Goal: Navigation & Orientation: Find specific page/section

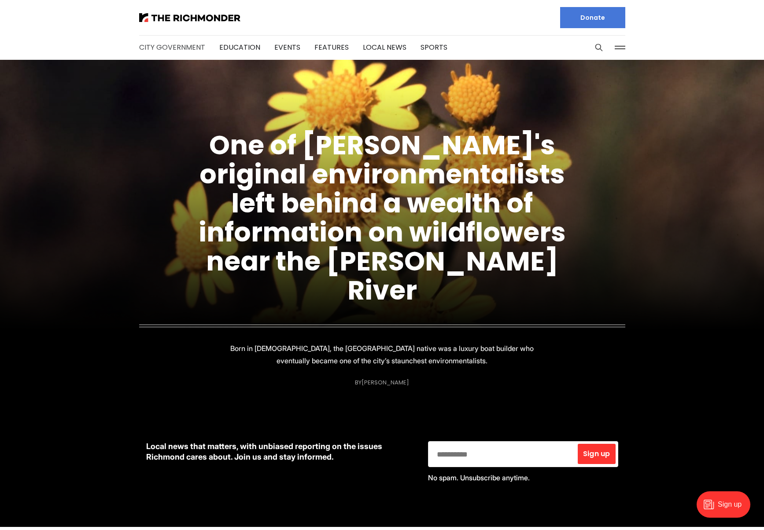
click at [184, 45] on link "City Government" at bounding box center [172, 47] width 66 height 10
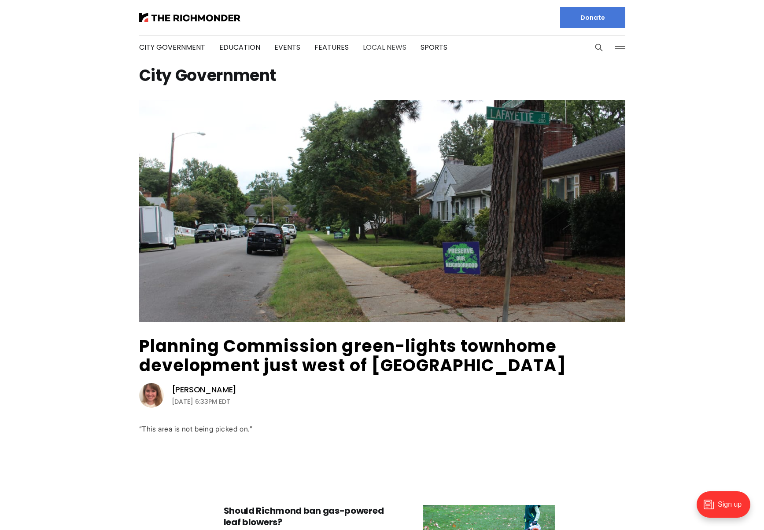
click at [373, 45] on link "Local News" at bounding box center [385, 47] width 44 height 10
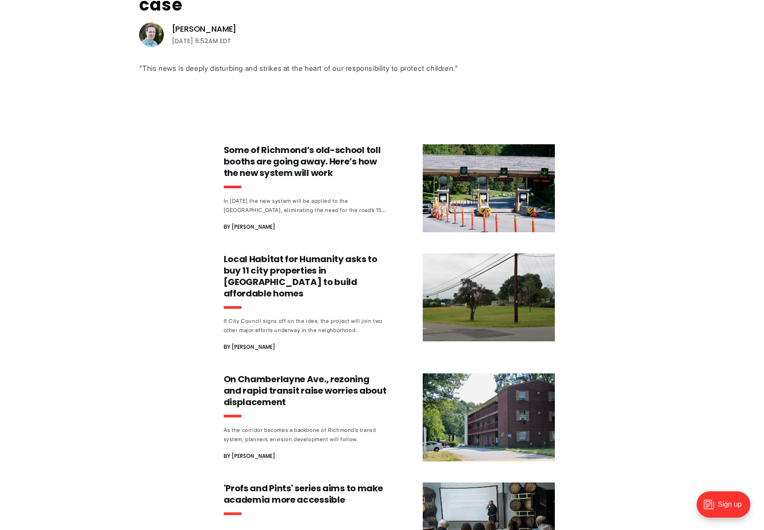
scroll to position [397, 0]
